Goal: Go to known website: Access a specific website the user already knows

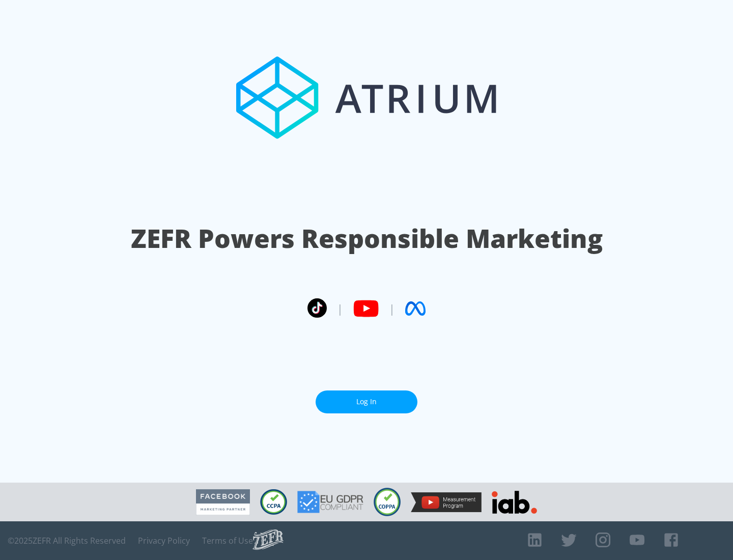
click at [366, 401] on link "Log In" at bounding box center [366, 401] width 102 height 23
